Goal: Complete application form

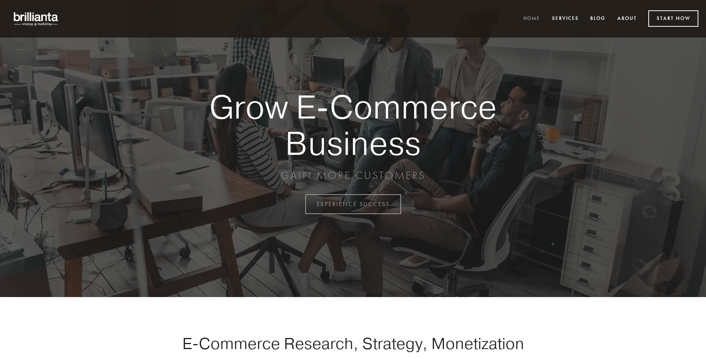
scroll to position [2003, 0]
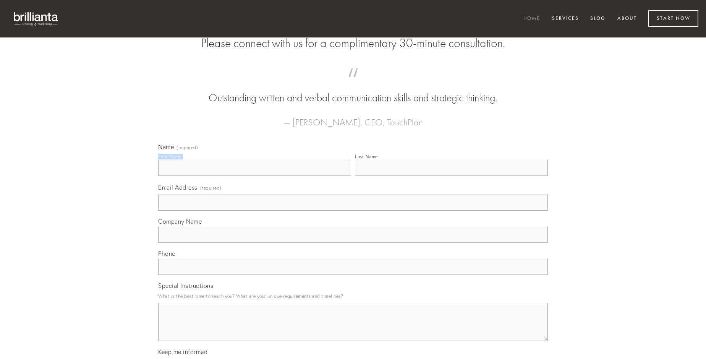
type input "[PERSON_NAME]"
click at [451, 176] on input "Last Name" at bounding box center [451, 168] width 193 height 16
type input "[PERSON_NAME]"
click at [353, 211] on input "Email Address (required)" at bounding box center [353, 202] width 390 height 16
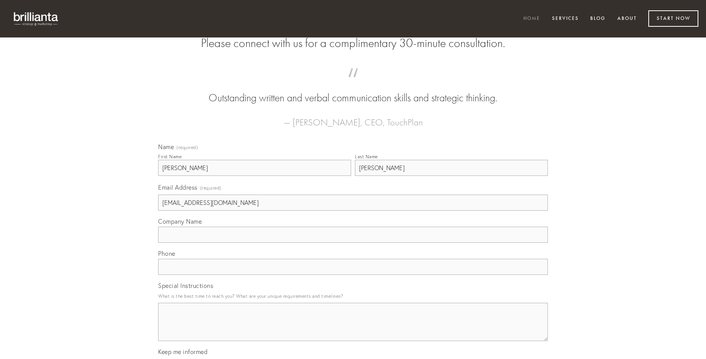
type input "[EMAIL_ADDRESS][DOMAIN_NAME]"
click at [353, 243] on input "Company Name" at bounding box center [353, 235] width 390 height 16
type input "vomica"
click at [353, 275] on input "text" at bounding box center [353, 267] width 390 height 16
click at [353, 329] on textarea "Special Instructions" at bounding box center [353, 322] width 390 height 38
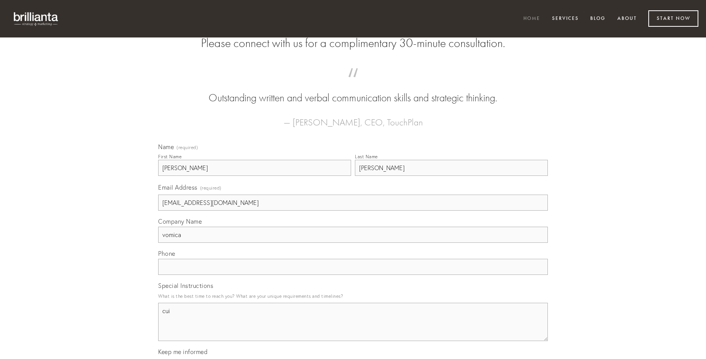
type textarea "cui"
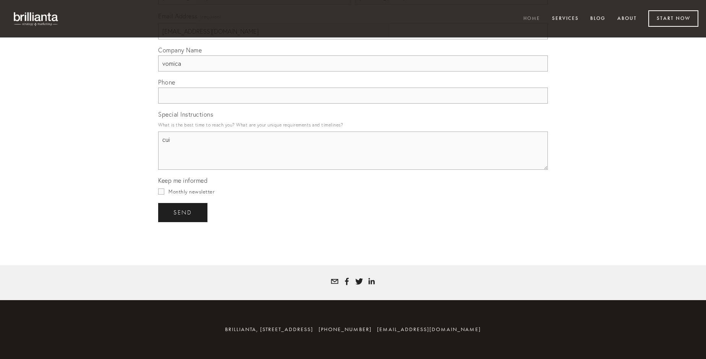
click at [183, 212] on span "send" at bounding box center [182, 212] width 19 height 7
